Goal: Transaction & Acquisition: Download file/media

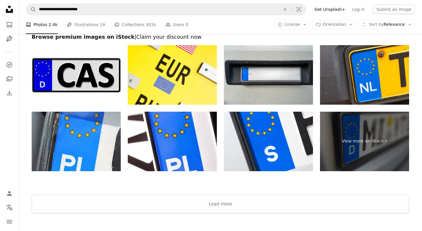
scroll to position [1114, 0]
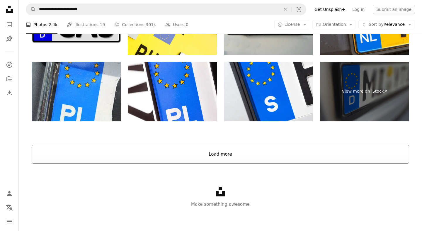
click at [168, 158] on button "Load more" at bounding box center [221, 154] width 378 height 19
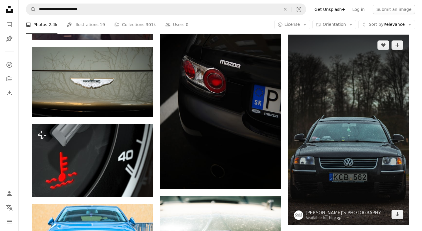
scroll to position [3419, 0]
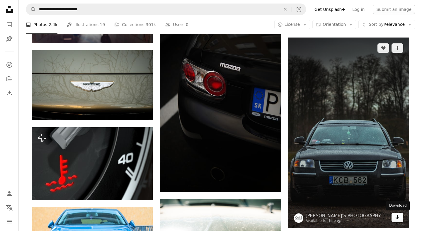
click at [395, 221] on link "Arrow pointing down" at bounding box center [398, 217] width 12 height 9
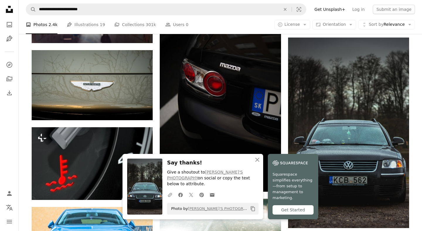
click at [349, 7] on link "Get Unsplash+" at bounding box center [330, 9] width 38 height 9
